Goal: Navigation & Orientation: Find specific page/section

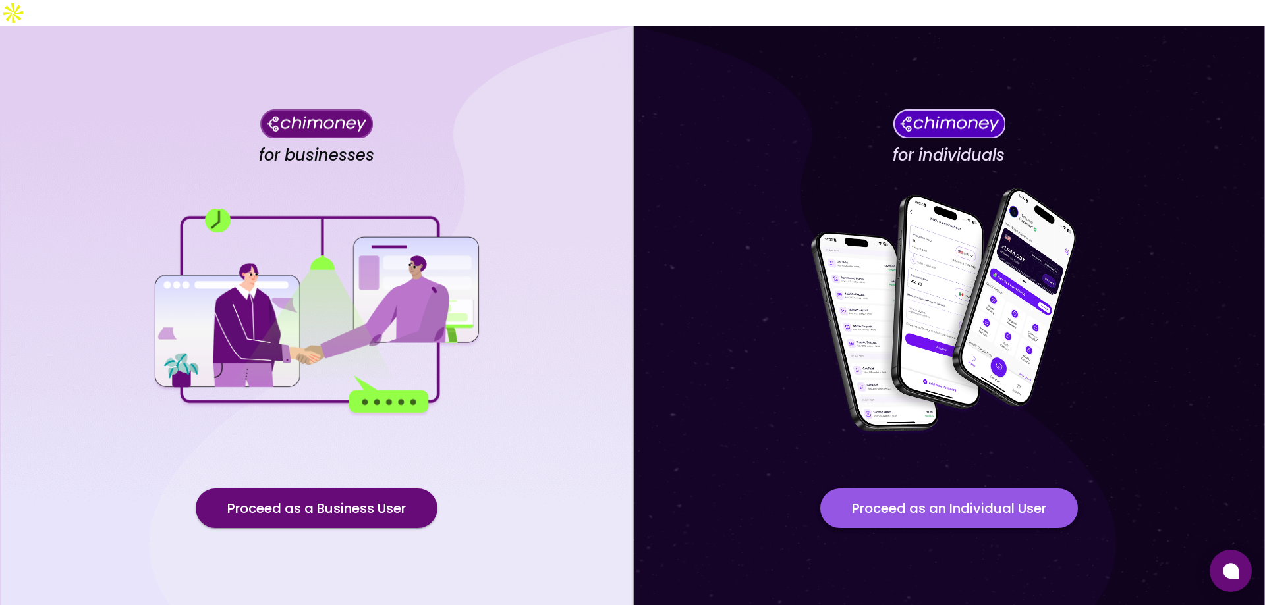
click at [942, 494] on button "Proceed as an Individual User" at bounding box center [949, 509] width 258 height 40
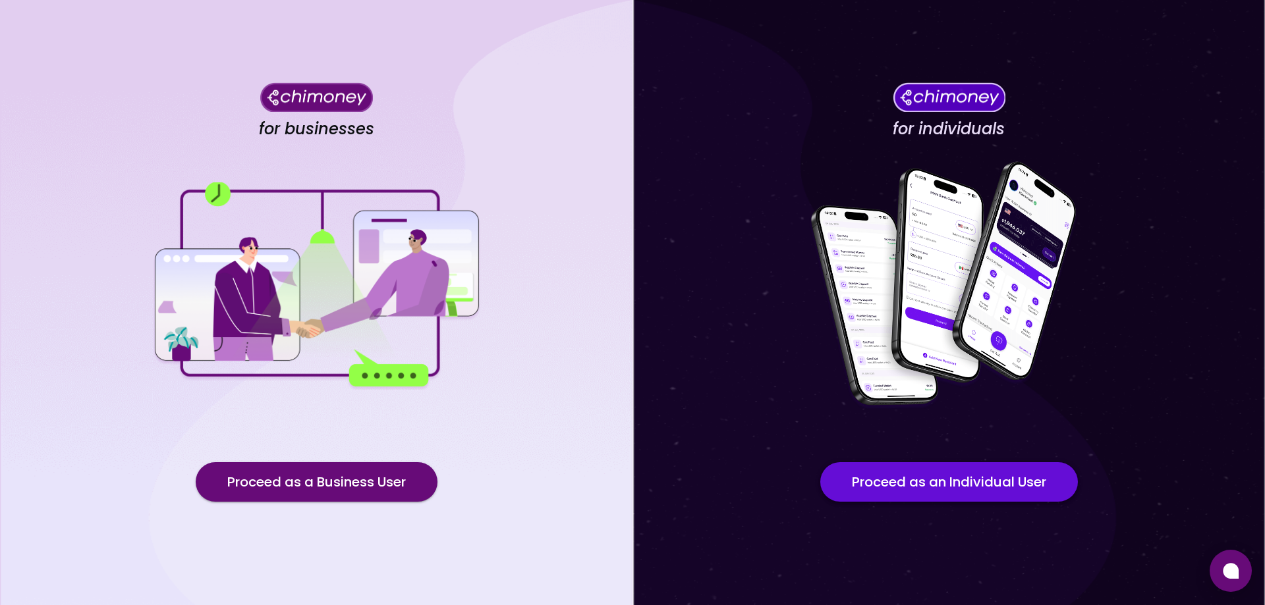
click at [878, 485] on button "Proceed as an Individual User" at bounding box center [949, 482] width 258 height 40
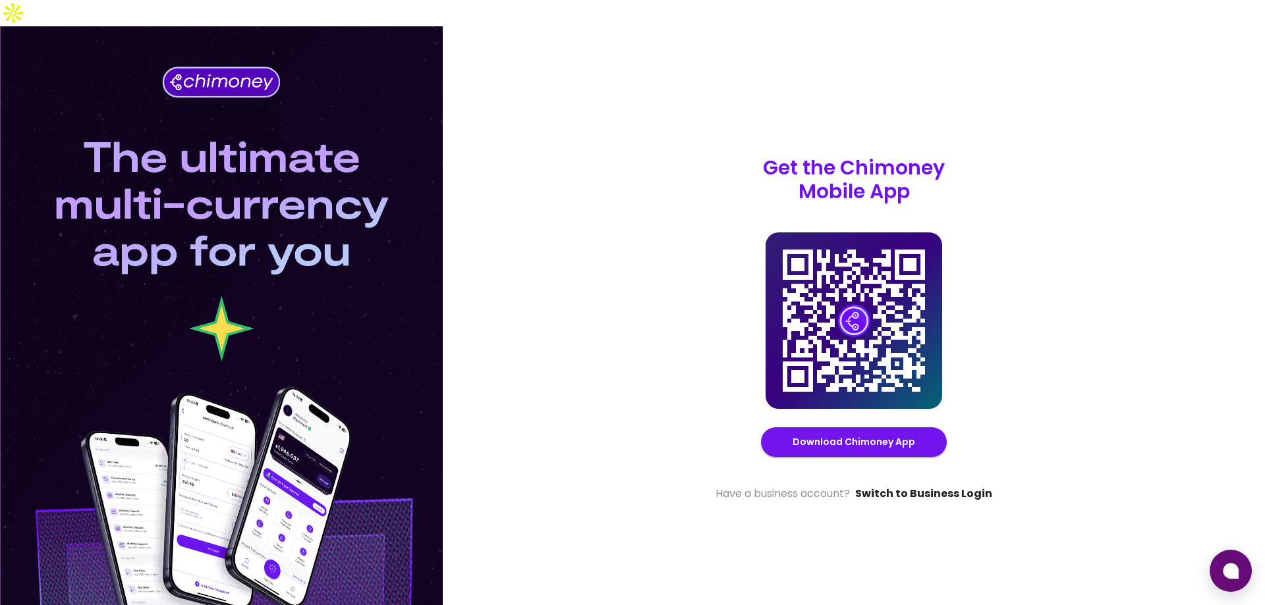
click at [900, 486] on link "Switch to Business Login" at bounding box center [923, 494] width 137 height 16
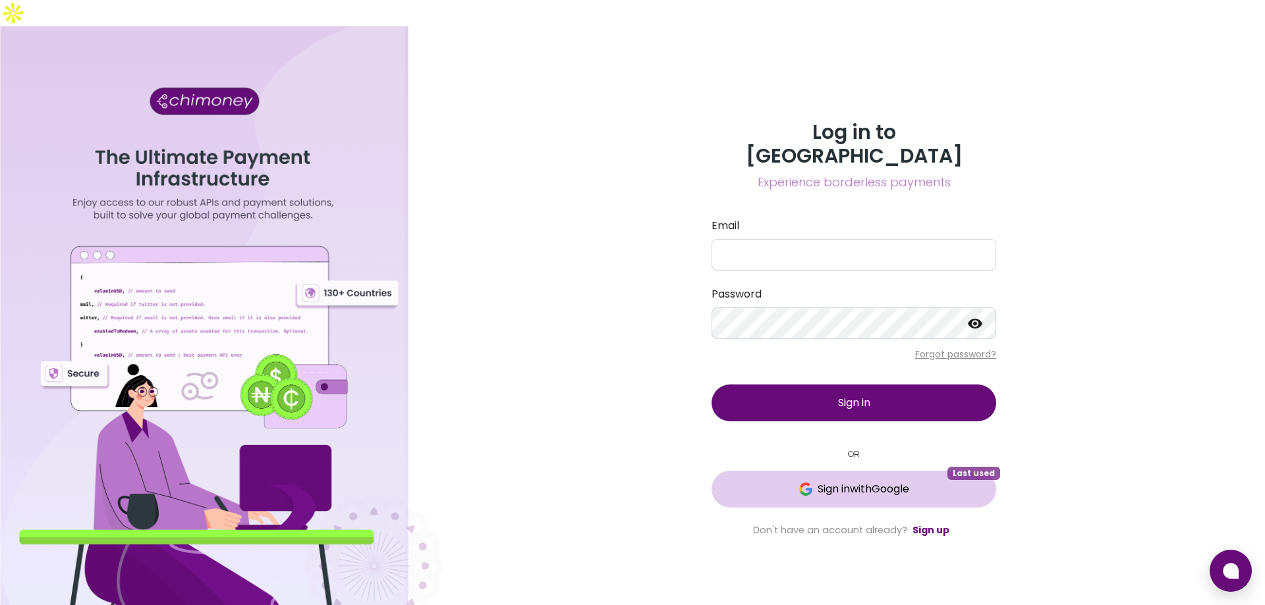
click at [870, 482] on span "Sign in with Google" at bounding box center [864, 490] width 92 height 16
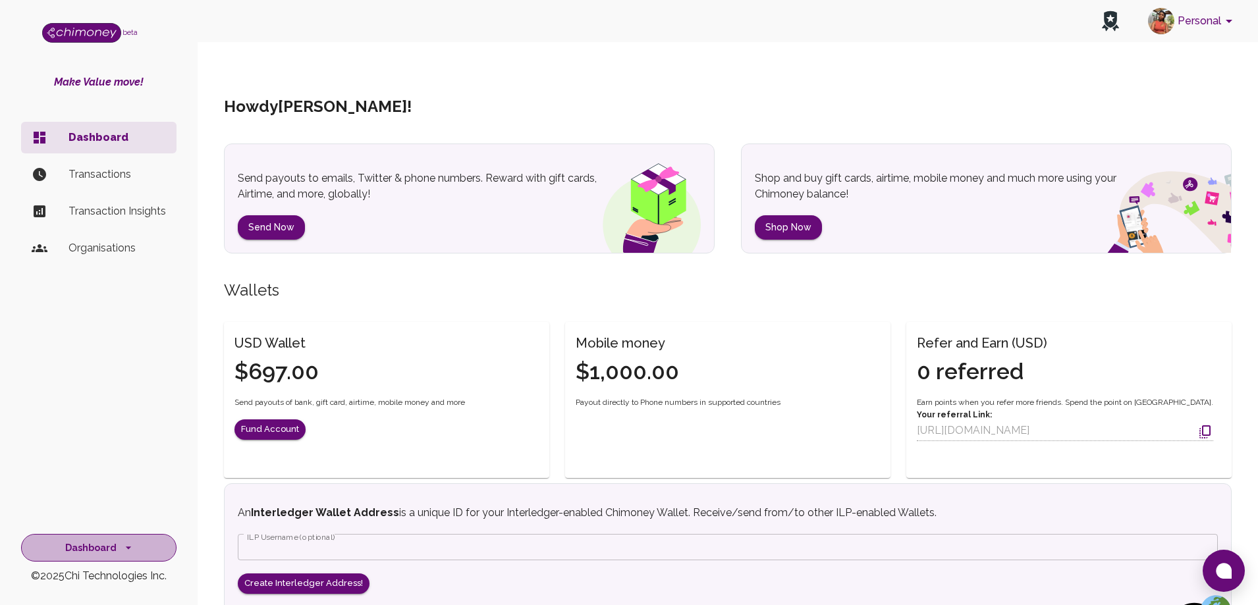
click at [118, 552] on button "Dashboard" at bounding box center [98, 548] width 155 height 28
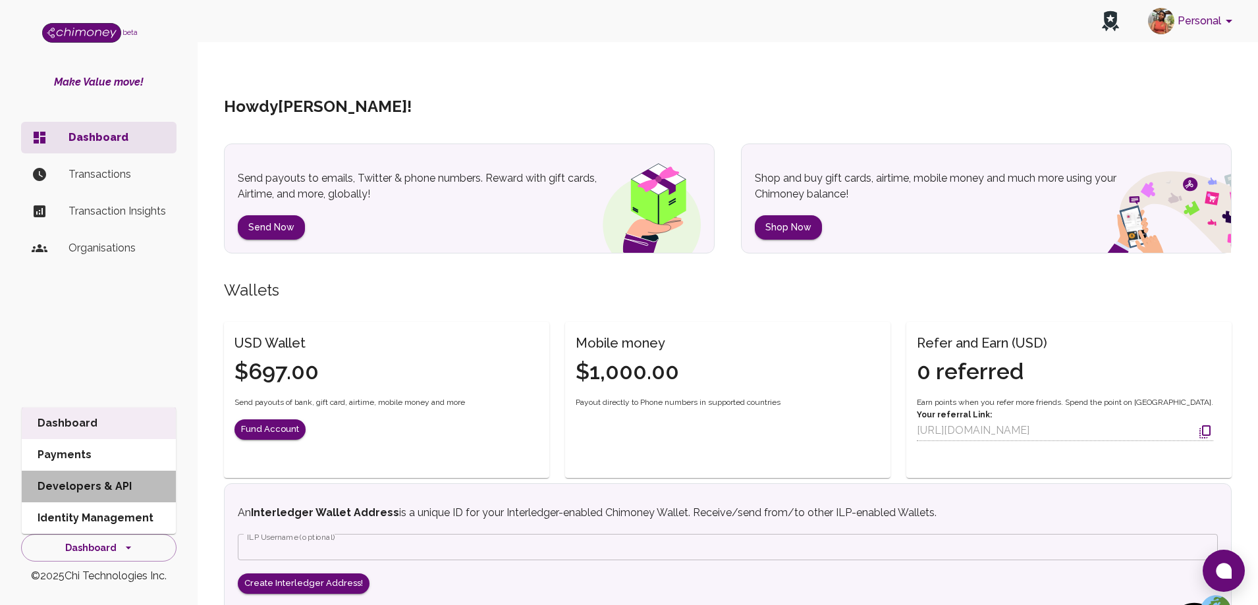
click at [90, 492] on li "Developers & API" at bounding box center [99, 487] width 154 height 32
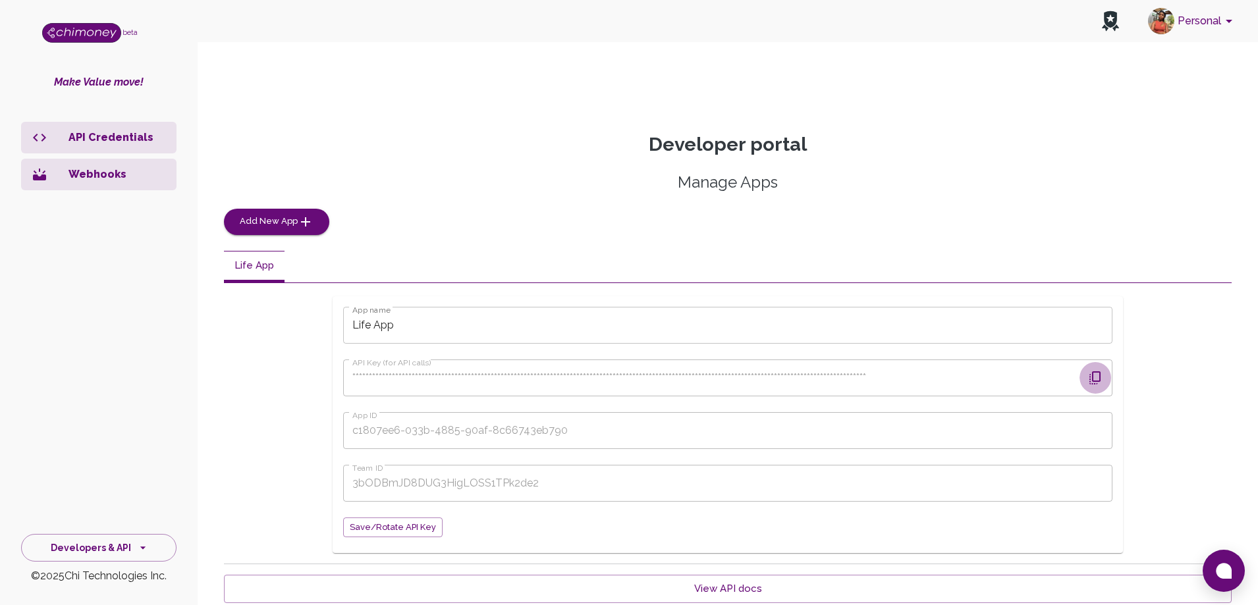
click at [1095, 370] on icon "button" at bounding box center [1096, 378] width 16 height 16
